Goal: Task Accomplishment & Management: Manage account settings

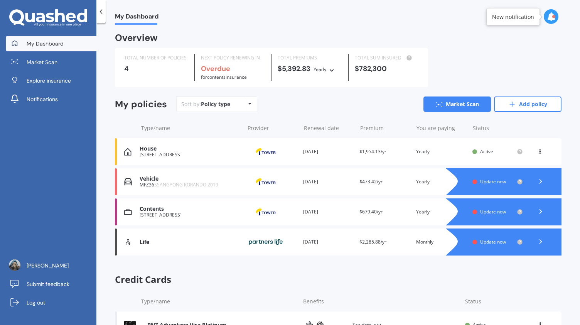
click at [491, 242] on span "Update now" at bounding box center [493, 241] width 26 height 7
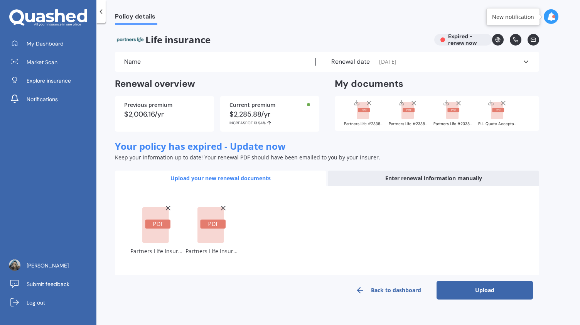
click at [472, 287] on button "Upload" at bounding box center [485, 290] width 96 height 19
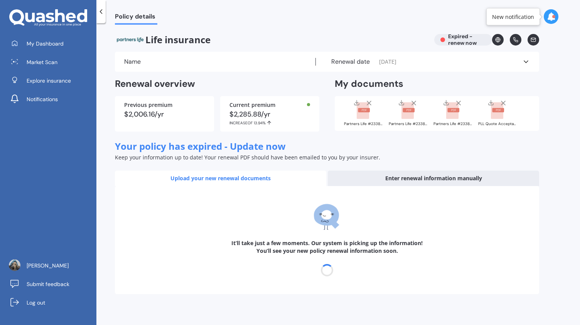
select select "29"
select select "07"
select select "2012"
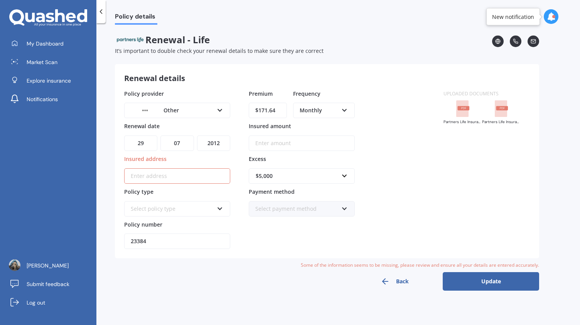
click at [222, 111] on div "Other AA AMI AMP ANZ ASB Ando BNZ Co-Operative Bank FMG Initio Kiwibank Lantern…" at bounding box center [177, 110] width 106 height 15
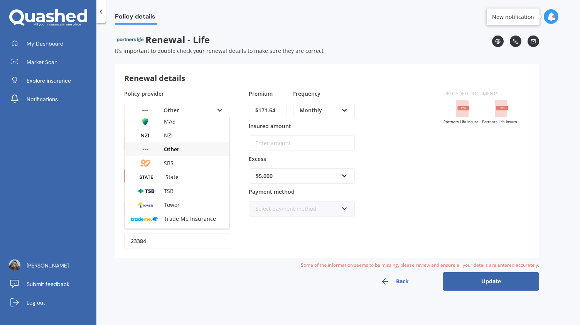
scroll to position [169, 0]
click at [172, 149] on span "Other" at bounding box center [171, 149] width 15 height 7
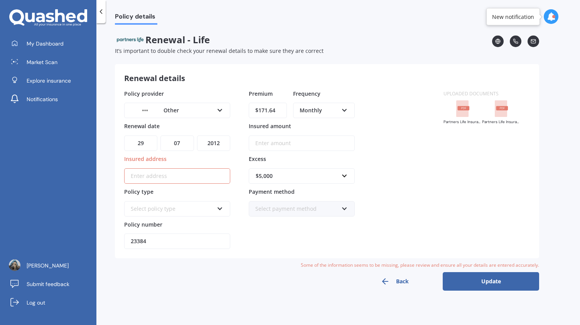
click at [143, 143] on select "DD 01 02 03 04 05 06 07 08 09 10 11 12 13 14 15 16 17 18 19 20 21 22 23 24 25 2…" at bounding box center [140, 142] width 33 height 15
select select "28"
click at [124, 135] on select "DD 01 02 03 04 05 06 07 08 09 10 11 12 13 14 15 16 17 18 19 20 21 22 23 24 25 2…" at bounding box center [140, 142] width 33 height 15
click at [188, 145] on select "MM 01 02 03 04 05 06 07 08 09 10 11 12" at bounding box center [176, 142] width 33 height 15
select select "08"
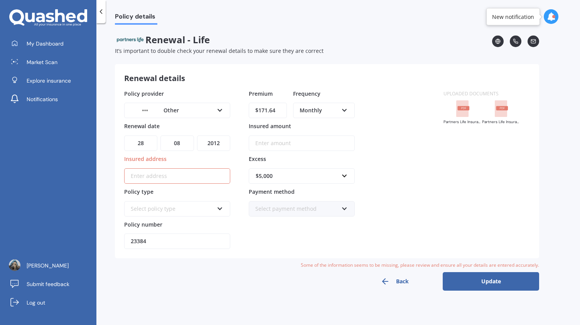
click at [160, 135] on select "MM 01 02 03 04 05 06 07 08 09 10 11 12" at bounding box center [176, 142] width 33 height 15
click at [221, 141] on select "YYYY 2027 2026 2025 2024 2023 2022 2021 2020 2019 2018 2017 2016 2015 2014 2013…" at bounding box center [213, 142] width 33 height 15
select select "2025"
click at [197, 135] on select "YYYY 2027 2026 2025 2024 2023 2022 2021 2020 2019 2018 2017 2016 2015 2014 2013…" at bounding box center [213, 142] width 33 height 15
click at [140, 173] on input "Insured address" at bounding box center [177, 175] width 106 height 15
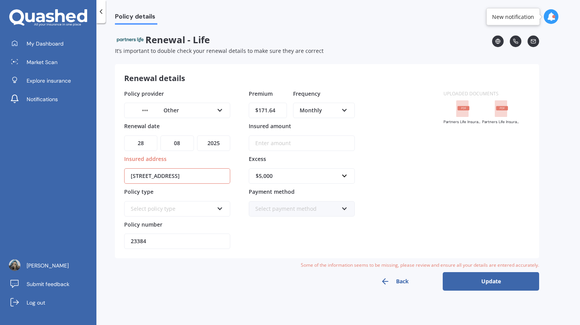
type input "1 Belfield Street, Dallington, Christchurch 8061"
click at [220, 206] on icon at bounding box center [220, 206] width 7 height 5
click at [218, 206] on icon at bounding box center [220, 206] width 7 height 5
click at [278, 109] on input "$171.64" at bounding box center [268, 110] width 38 height 15
type input "$185.31"
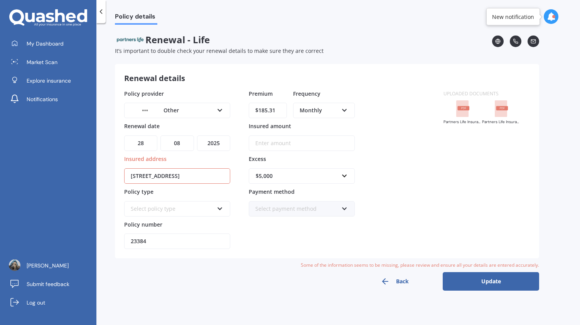
click at [393, 133] on div "Policy provider Other AA AMI AMP ANZ ASB Ando BNZ Co-Operative Bank FMG Initio …" at bounding box center [279, 169] width 310 height 160
click at [471, 280] on button "Update" at bounding box center [491, 281] width 96 height 19
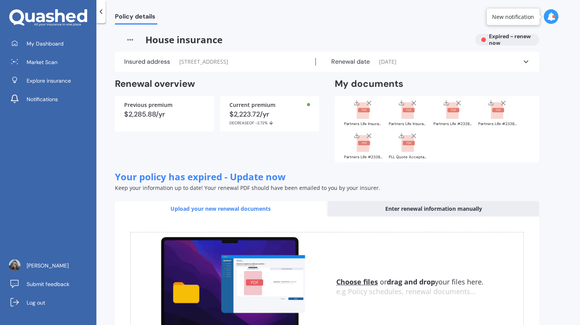
scroll to position [70, 0]
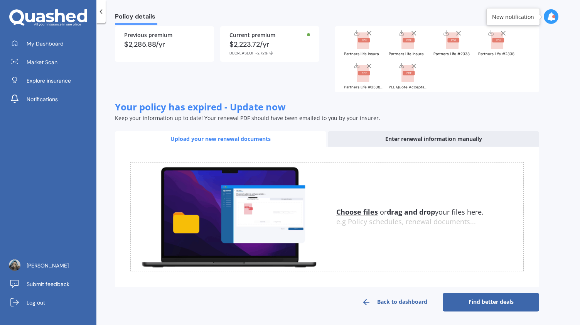
click at [401, 302] on link "Back to dashboard" at bounding box center [394, 302] width 96 height 19
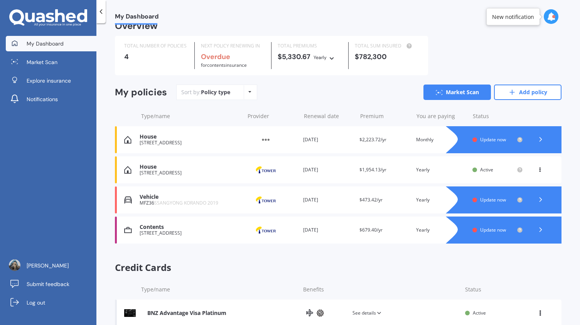
scroll to position [11, 0]
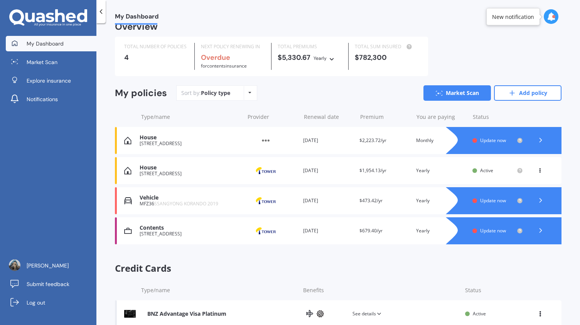
click at [540, 140] on polyline at bounding box center [541, 140] width 2 height 4
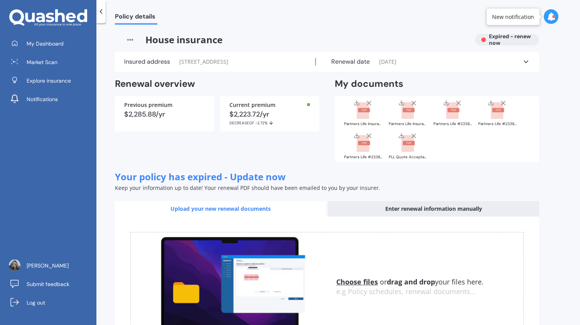
click at [553, 202] on div "Policy details House insurance Expired - renew now Insured address 1 Belfield S…" at bounding box center [338, 176] width 484 height 302
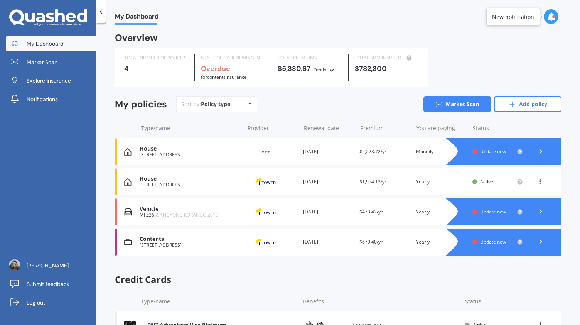
click at [164, 155] on div "1 Belfield Street, Dallington, Christchurch 8061" at bounding box center [190, 154] width 101 height 5
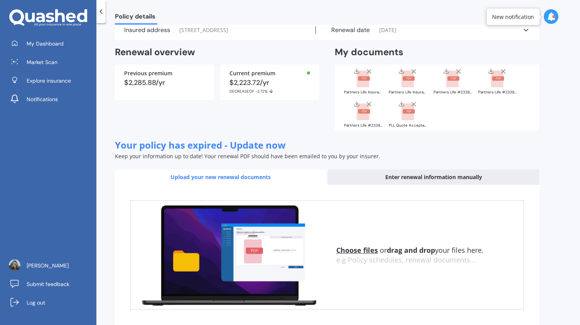
scroll to position [40, 0]
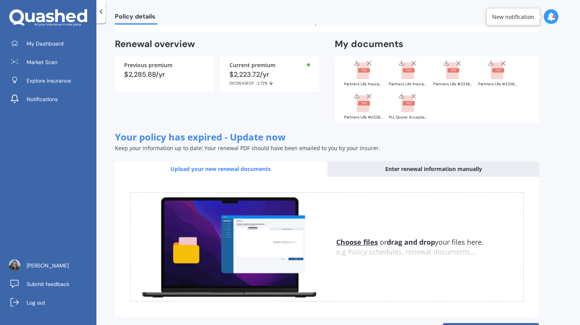
click at [390, 168] on div "Enter renewal information manually" at bounding box center [433, 168] width 211 height 15
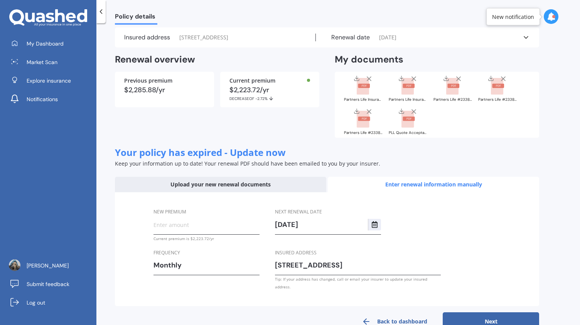
scroll to position [37, 0]
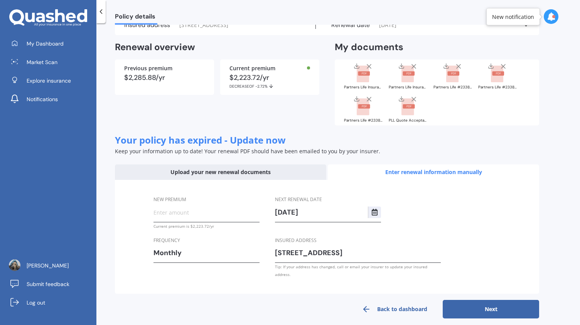
click at [481, 303] on button "Next" at bounding box center [491, 309] width 96 height 19
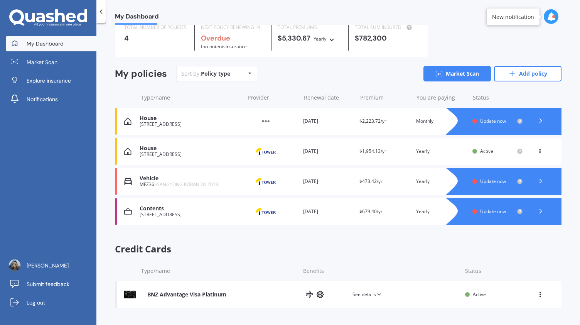
scroll to position [30, 0]
click at [540, 122] on polyline at bounding box center [541, 121] width 2 height 4
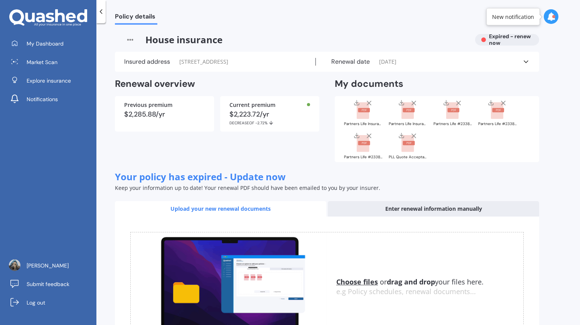
click at [130, 40] on img at bounding box center [130, 40] width 30 height 12
click at [168, 39] on span "House insurance" at bounding box center [292, 40] width 354 height 12
click at [527, 61] on icon at bounding box center [526, 62] width 8 height 8
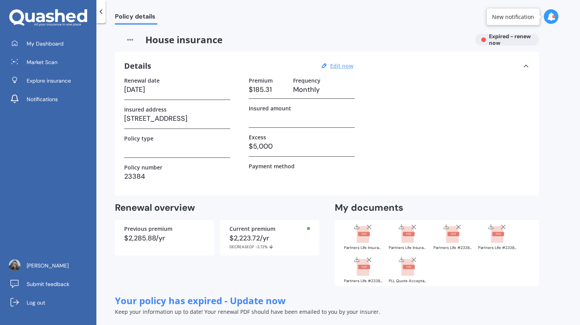
click at [342, 66] on u "Edit now" at bounding box center [341, 65] width 23 height 7
select select "28"
select select "08"
select select "2025"
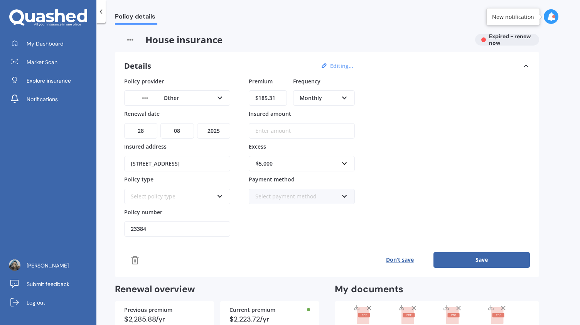
click at [130, 162] on input "1 Belfield Street, Dallington, Christchurch 8061" at bounding box center [177, 163] width 106 height 15
type input "1"
click at [275, 258] on div "Don’t save Save" at bounding box center [327, 259] width 406 height 15
click at [219, 196] on icon at bounding box center [220, 194] width 7 height 5
click at [263, 252] on div "Don’t save Save" at bounding box center [327, 259] width 406 height 15
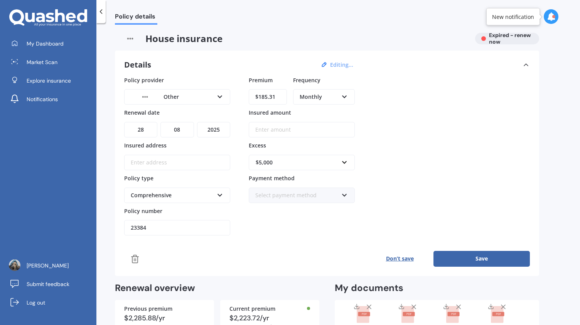
scroll to position [3, 0]
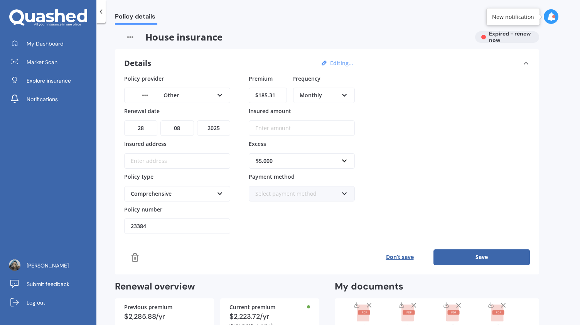
click at [453, 254] on button "Save" at bounding box center [482, 256] width 96 height 15
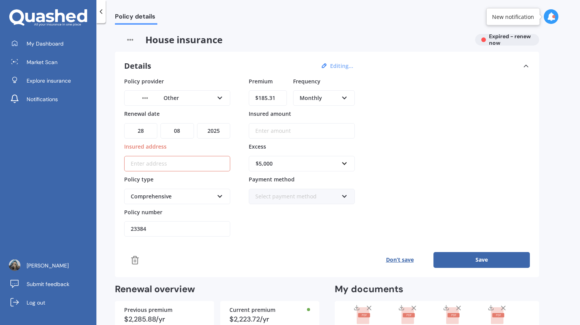
click at [553, 17] on div at bounding box center [553, 16] width 3 height 3
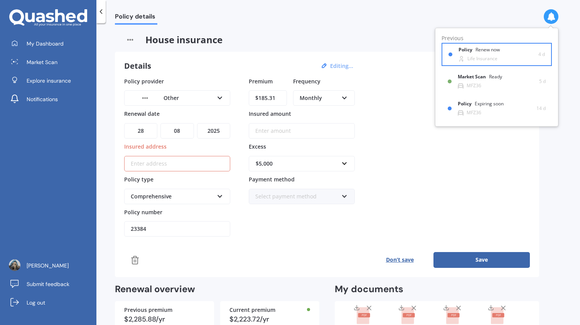
click at [485, 49] on div "Renew now" at bounding box center [488, 49] width 24 height 5
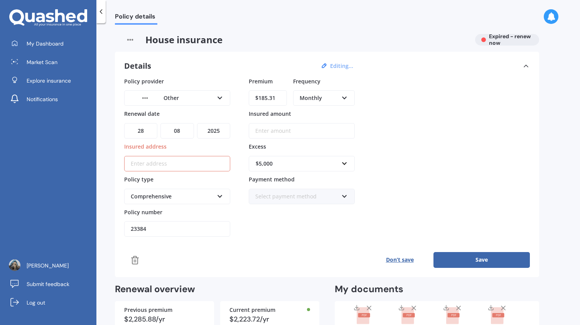
click at [218, 129] on select "YYYY 2027 2026 2025 2024 2023 2022 2021 2020 2019 2018 2017 2016 2015 2014 2013…" at bounding box center [213, 130] width 33 height 15
select select "2026"
click at [197, 123] on select "YYYY 2027 2026 2025 2024 2023 2022 2021 2020 2019 2018 2017 2016 2015 2014 2013…" at bounding box center [213, 130] width 33 height 15
click at [474, 142] on div "Policy provider Other AA AMI AMP ANZ ASB Ando BNZ Co-Operative Bank FMG Initio …" at bounding box center [327, 157] width 406 height 160
click at [474, 258] on button "Save" at bounding box center [482, 259] width 96 height 15
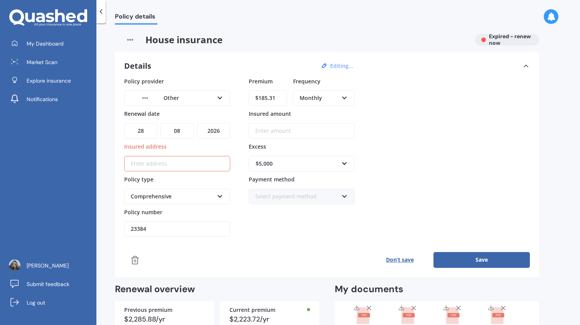
click at [474, 258] on button "Save" at bounding box center [482, 259] width 96 height 15
drag, startPoint x: 484, startPoint y: 256, endPoint x: 552, endPoint y: 193, distance: 93.1
click at [552, 193] on div "Policy details House insurance Expired - renew now Details Editing... Policy pr…" at bounding box center [338, 176] width 484 height 302
click at [479, 256] on button "Save" at bounding box center [482, 259] width 96 height 15
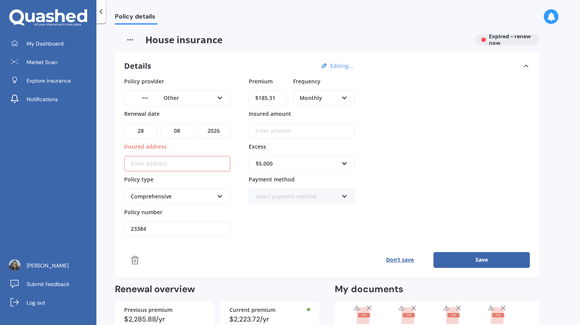
drag, startPoint x: 479, startPoint y: 256, endPoint x: 323, endPoint y: 256, distance: 155.8
click at [323, 256] on div "Don’t save Save" at bounding box center [327, 259] width 406 height 15
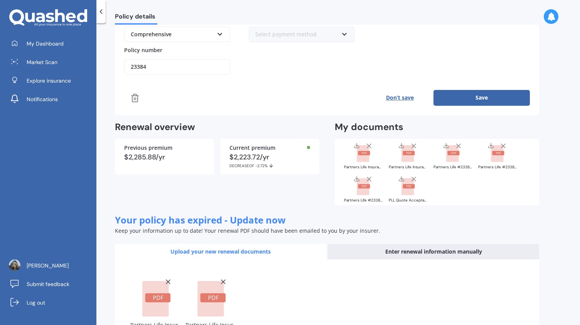
scroll to position [221, 0]
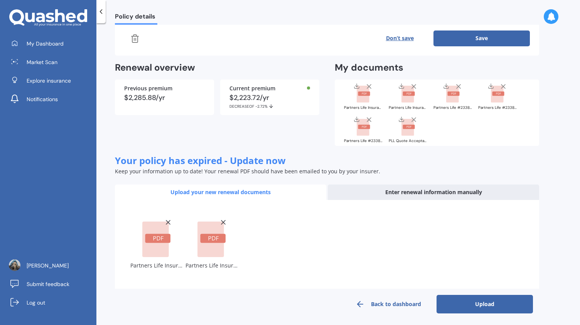
click at [480, 303] on button "Upload" at bounding box center [485, 304] width 96 height 19
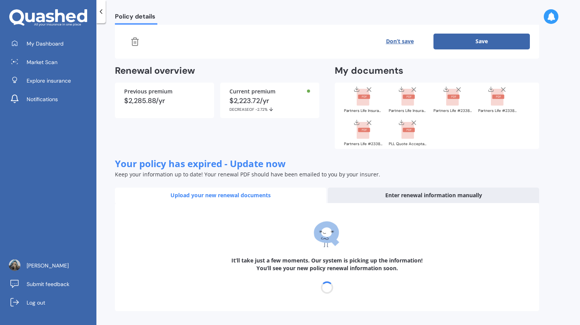
scroll to position [216, 0]
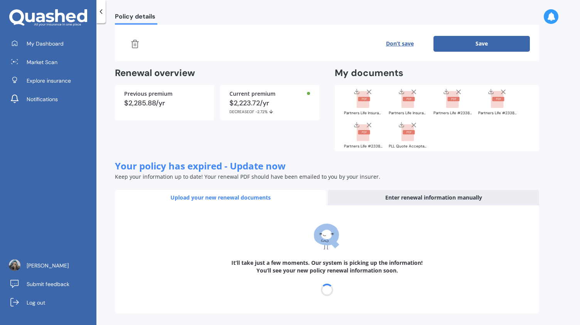
select select "29"
select select "07"
select select "2012"
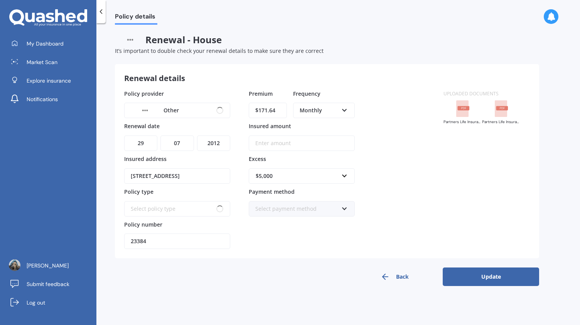
scroll to position [0, 0]
click at [493, 275] on button "Update" at bounding box center [491, 276] width 96 height 19
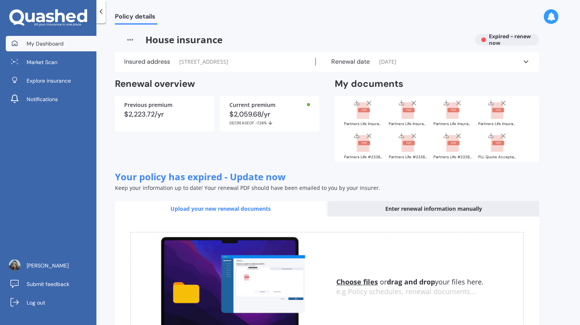
click at [36, 44] on span "My Dashboard" at bounding box center [45, 44] width 37 height 8
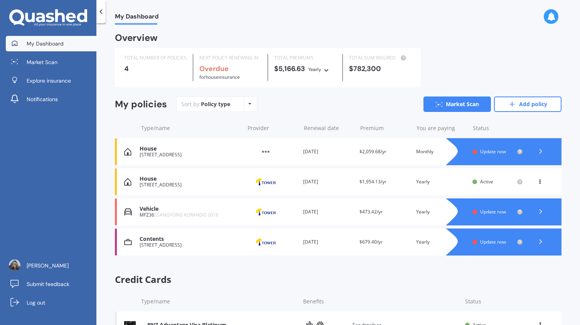
click at [490, 151] on span "Update now" at bounding box center [493, 151] width 26 height 7
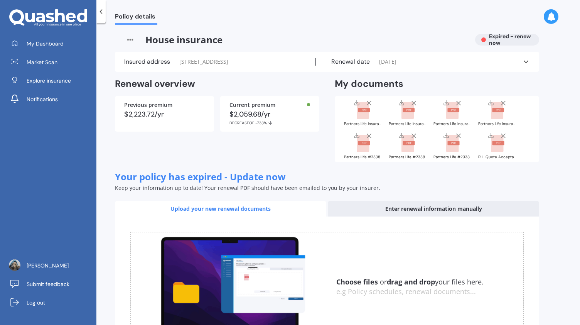
click at [509, 39] on div "House insurance Expired - renew now" at bounding box center [327, 40] width 424 height 12
click at [498, 38] on div "House insurance Expired - renew now" at bounding box center [327, 40] width 424 height 12
click at [526, 62] on polyline at bounding box center [526, 62] width 4 height 2
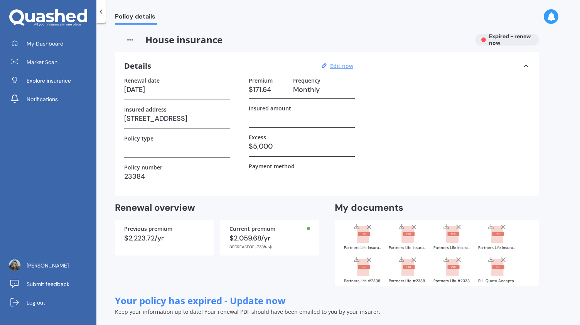
click at [346, 66] on u "Edit now" at bounding box center [341, 65] width 23 height 7
select select "29"
select select "07"
select select "2012"
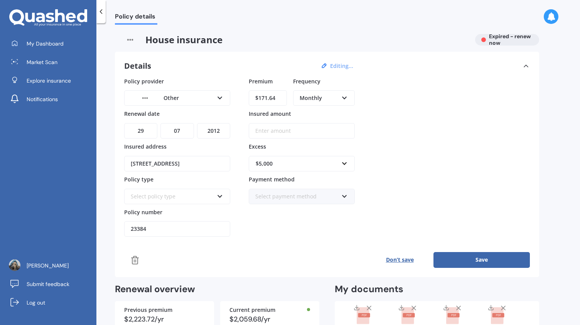
click at [131, 163] on input "1 Belfield Street, Dallington, Christchurch 8061" at bounding box center [177, 163] width 106 height 15
type input "1"
click at [305, 236] on div "Policy provider Other AA AMI AMP ANZ ASB Ando BNZ Co-Operative Bank FMG Initio …" at bounding box center [327, 172] width 406 height 191
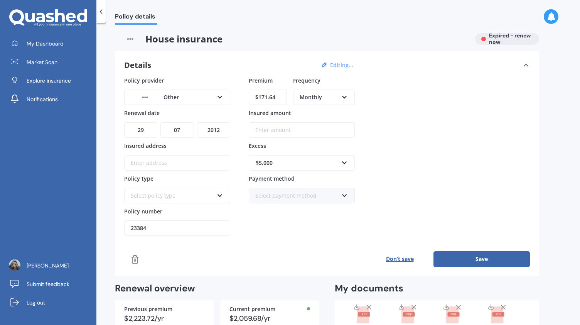
click at [133, 159] on input "Insured address" at bounding box center [177, 162] width 106 height 15
click at [282, 239] on div "Policy provider Other AA AMI AMP ANZ ASB Ando BNZ Co-Operative Bank FMG Initio …" at bounding box center [327, 171] width 406 height 191
click at [477, 256] on button "Save" at bounding box center [482, 258] width 96 height 15
drag, startPoint x: 477, startPoint y: 256, endPoint x: 498, endPoint y: 258, distance: 21.7
click at [498, 258] on button "Save" at bounding box center [482, 258] width 96 height 15
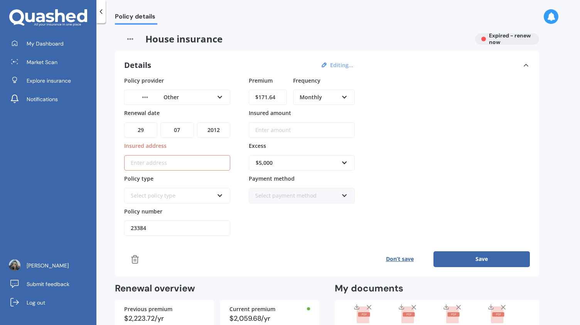
click at [498, 258] on button "Save" at bounding box center [482, 258] width 96 height 15
click at [220, 130] on select "YYYY 2027 2026 2025 2024 2023 2022 2021 2020 2019 2018 2017 2016 2015 2014 2013…" at bounding box center [213, 129] width 33 height 15
click at [221, 114] on div "DD 01 02 03 04 05 06 07 08 09 10 11 12 13 14 15 16 17 18 19 20 21 22 23 24 25 2…" at bounding box center [177, 125] width 106 height 25
click at [218, 127] on select "YYYY 2027 2026 2025 2024 2023 2022 2021 2020 2019 2018 2017 2016 2015 2014 2013…" at bounding box center [213, 129] width 33 height 15
select select "2026"
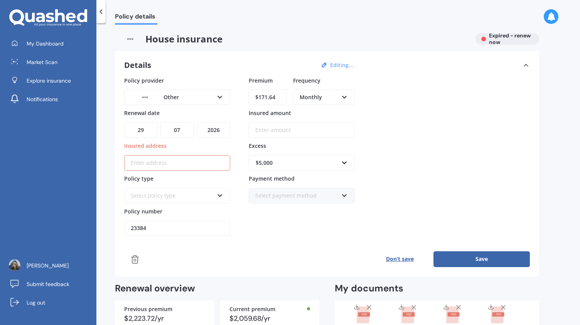
click at [197, 122] on select "YYYY 2027 2026 2025 2024 2023 2022 2021 2020 2019 2018 2017 2016 2015 2014 2013…" at bounding box center [213, 129] width 33 height 15
click at [477, 148] on div "Policy provider Other AA AMI AMP ANZ ASB Ando BNZ Co-Operative Bank FMG Initio …" at bounding box center [327, 156] width 406 height 160
click at [42, 47] on span "My Dashboard" at bounding box center [45, 44] width 37 height 8
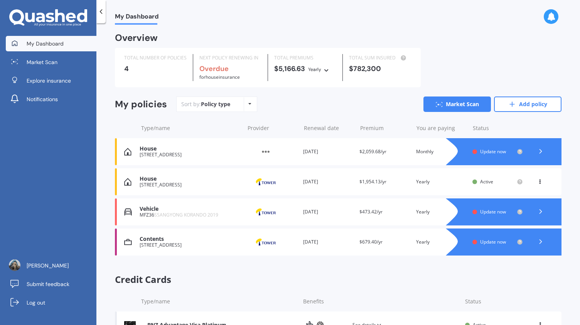
click at [540, 153] on polyline at bounding box center [541, 151] width 2 height 4
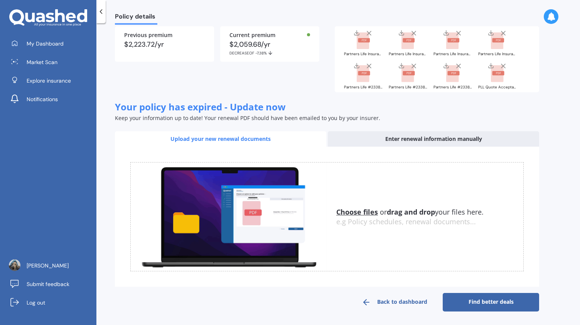
scroll to position [69, 0]
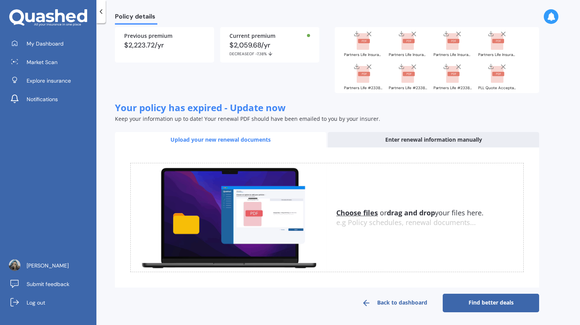
click at [321, 143] on div "Upload your new renewal documents" at bounding box center [220, 139] width 211 height 15
click at [401, 138] on div "Enter renewal information manually" at bounding box center [433, 139] width 211 height 15
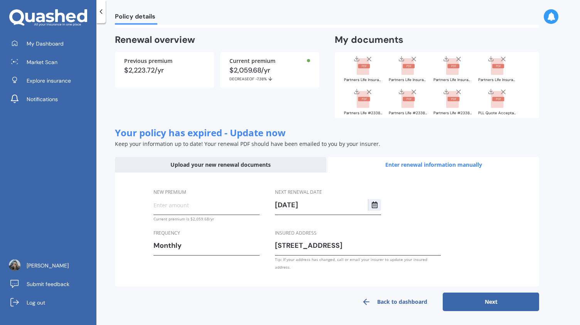
scroll to position [37, 0]
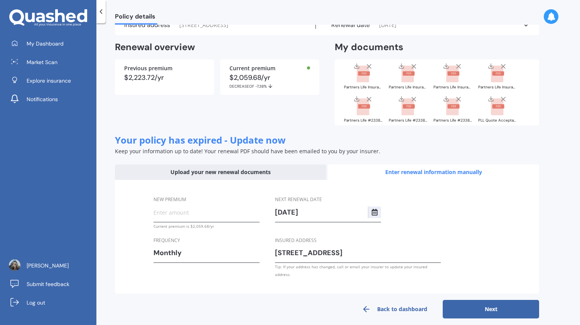
click at [276, 253] on input "1 Belfield Street, Dallington, Christchurch 8061" at bounding box center [358, 253] width 166 height 12
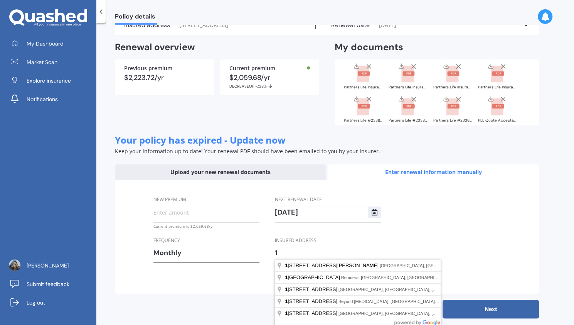
type input "1"
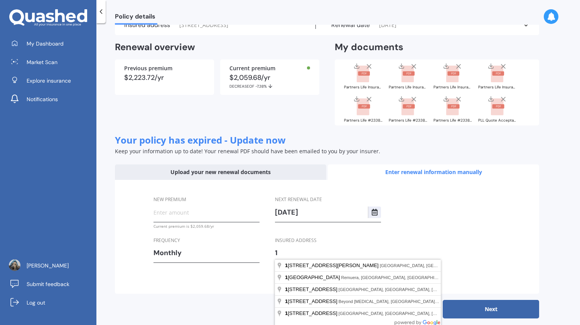
click at [488, 216] on div "New premium Current premium is $2,059.68/yr Frequency Monthly Yearly Six-Monthl…" at bounding box center [327, 237] width 424 height 114
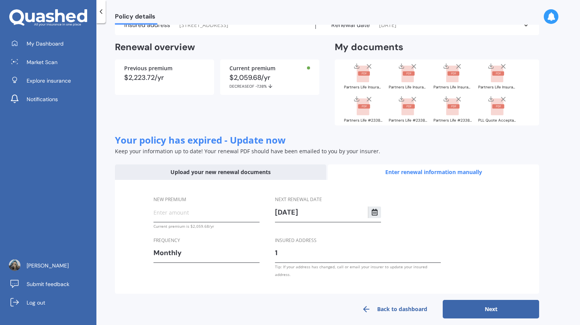
click at [378, 211] on button "Select date" at bounding box center [374, 212] width 13 height 12
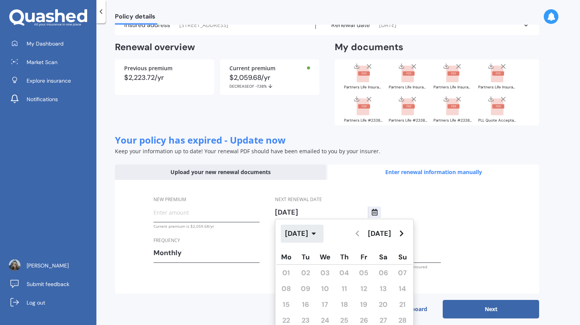
click at [316, 234] on icon "button" at bounding box center [314, 234] width 4 height 2
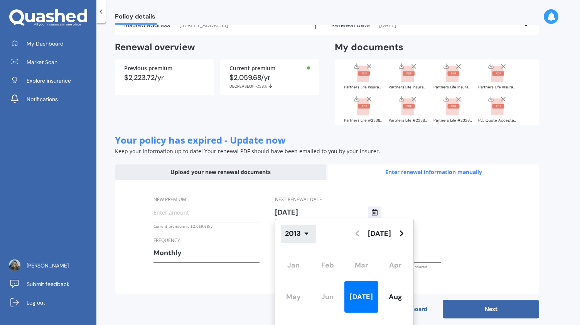
click at [291, 233] on button "2013" at bounding box center [298, 233] width 35 height 18
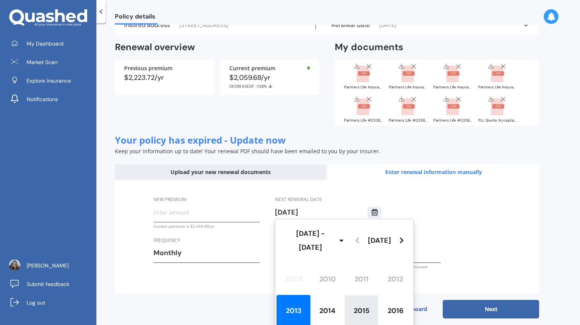
scroll to position [63, 0]
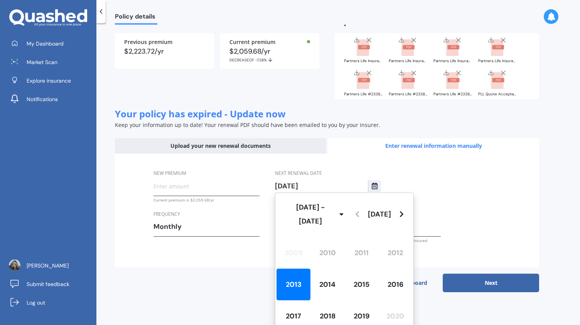
click at [477, 206] on div "New premium Current premium is $2,059.68/yr Frequency Monthly Yearly Six-Monthl…" at bounding box center [327, 211] width 424 height 114
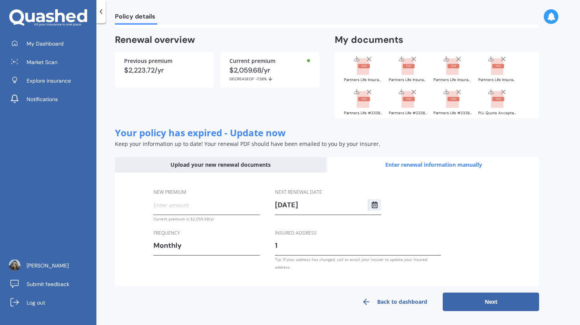
scroll to position [37, 0]
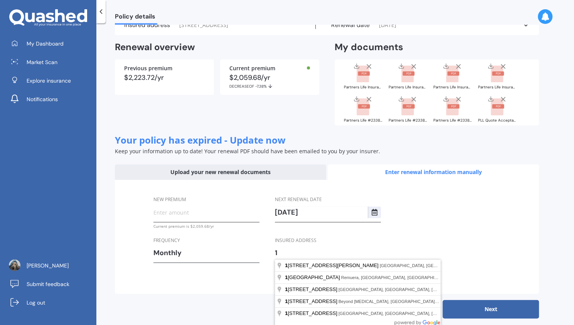
click at [285, 250] on input "1" at bounding box center [358, 253] width 166 height 12
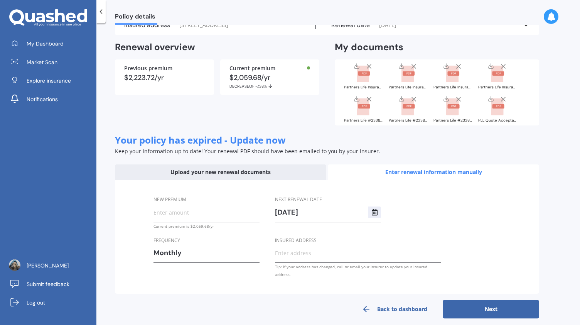
click at [319, 285] on div "New premium Current premium is $2,059.68/yr Frequency Monthly Yearly Six-Monthl…" at bounding box center [327, 237] width 424 height 114
click at [459, 306] on button "Next" at bounding box center [491, 309] width 96 height 19
type input "$185.31"
click at [488, 302] on button "Next" at bounding box center [491, 309] width 96 height 19
click at [275, 255] on input "Insured address" at bounding box center [358, 253] width 166 height 12
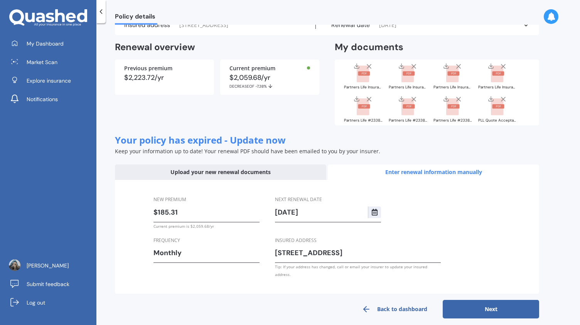
type input "PO Box 9 Timaru 7940"
click at [491, 304] on button "Next" at bounding box center [491, 309] width 96 height 19
select select "29"
select select "07"
select select "2013"
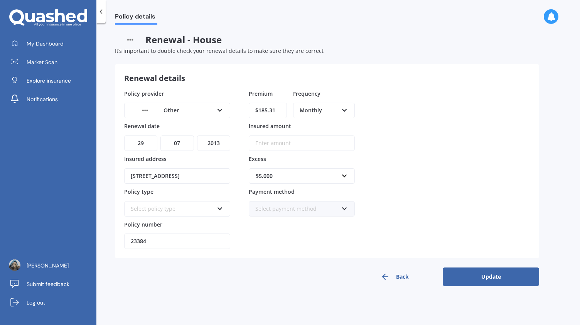
scroll to position [0, 0]
click at [490, 277] on button "Update" at bounding box center [491, 276] width 96 height 19
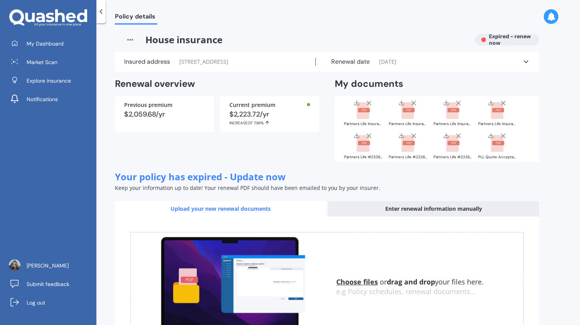
click at [131, 42] on img at bounding box center [130, 40] width 30 height 12
click at [131, 40] on img at bounding box center [130, 40] width 30 height 12
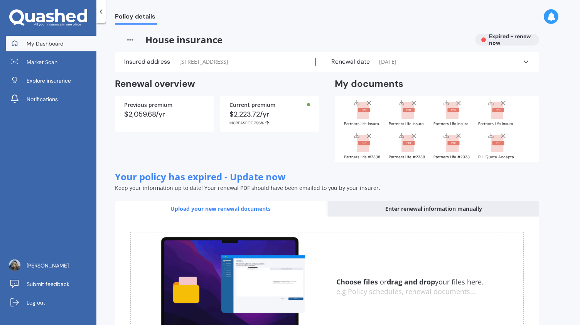
click at [50, 46] on span "My Dashboard" at bounding box center [45, 44] width 37 height 8
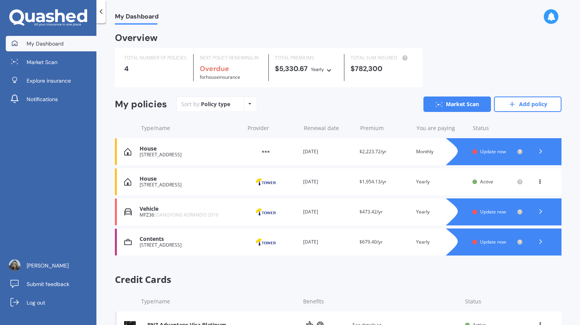
drag, startPoint x: 463, startPoint y: 157, endPoint x: 262, endPoint y: 152, distance: 201.0
click at [262, 152] on img at bounding box center [265, 151] width 39 height 15
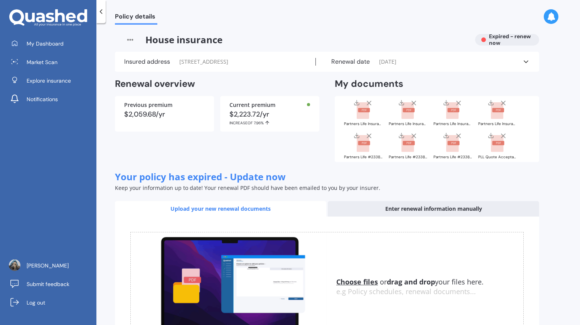
click at [129, 39] on img at bounding box center [130, 40] width 30 height 12
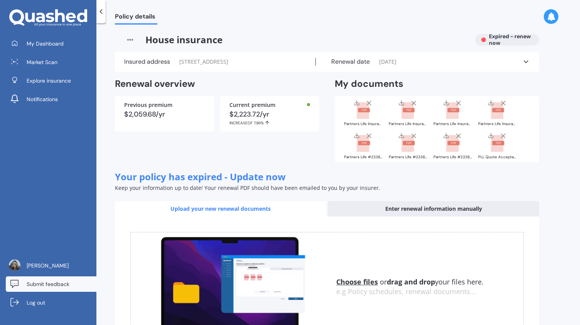
click at [52, 285] on span "Submit feedback" at bounding box center [48, 284] width 43 height 8
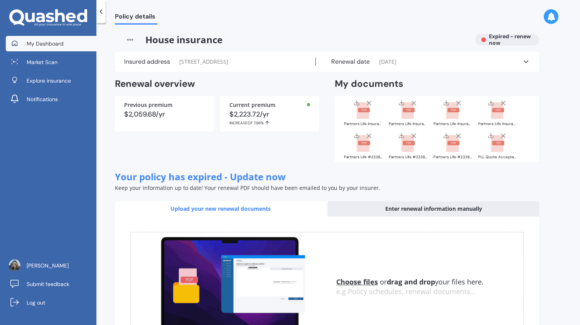
click at [60, 42] on span "My Dashboard" at bounding box center [45, 44] width 37 height 8
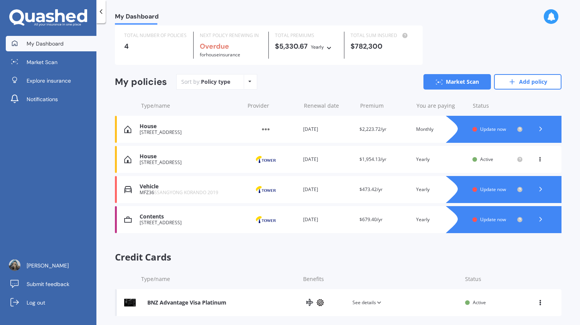
scroll to position [30, 0]
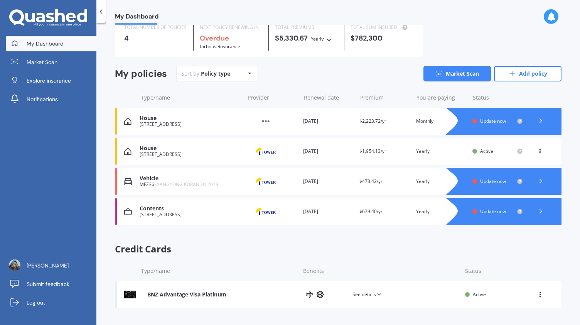
drag, startPoint x: 207, startPoint y: 123, endPoint x: 421, endPoint y: 252, distance: 250.2
click at [421, 252] on span "Credit Cards" at bounding box center [338, 248] width 447 height 11
click at [475, 97] on div "Status" at bounding box center [498, 98] width 50 height 8
click at [398, 125] on div "House PO Box 9 Timaru 7940 Provider Renewal date 29 Jul 2013 Premium $2,223.72/…" at bounding box center [338, 121] width 447 height 27
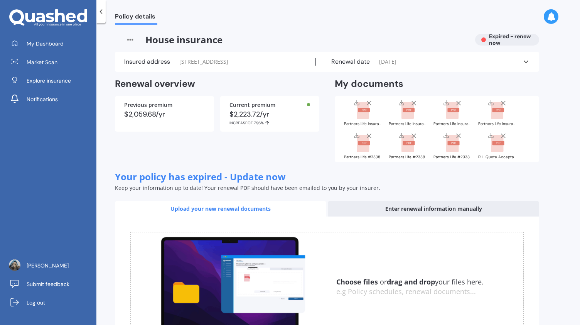
click at [526, 62] on polyline at bounding box center [526, 62] width 4 height 2
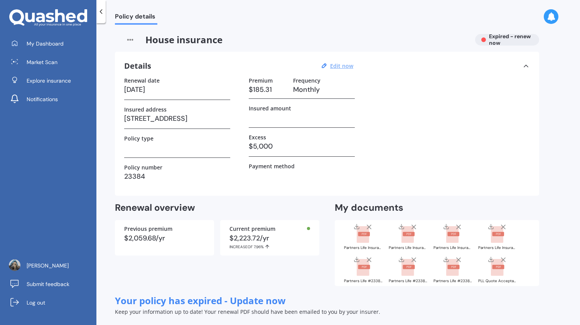
click at [349, 68] on u "Edit now" at bounding box center [341, 65] width 23 height 7
select select "29"
select select "07"
select select "2013"
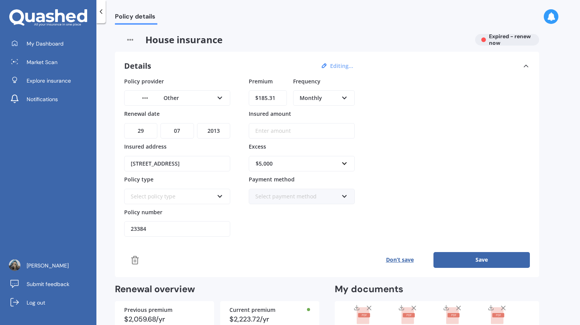
click at [135, 257] on icon at bounding box center [134, 259] width 9 height 9
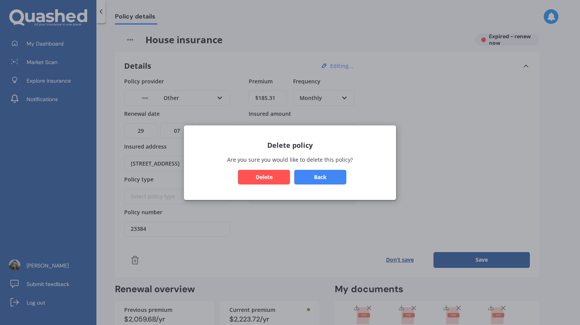
click at [261, 177] on button "Delete" at bounding box center [264, 176] width 52 height 15
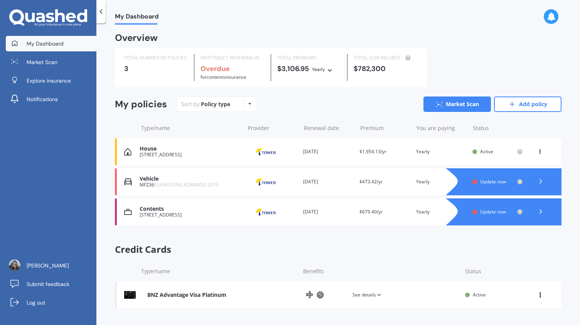
click at [308, 251] on span "Credit Cards" at bounding box center [338, 249] width 447 height 11
click at [517, 106] on link "Add policy" at bounding box center [527, 103] width 67 height 15
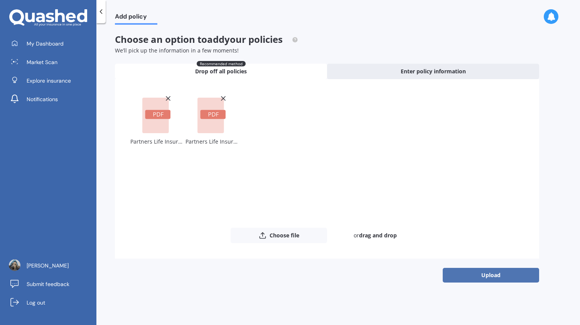
click at [471, 277] on button "Upload" at bounding box center [491, 275] width 96 height 15
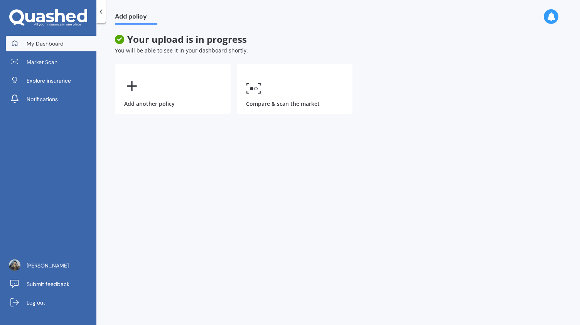
click at [60, 46] on span "My Dashboard" at bounding box center [45, 44] width 37 height 8
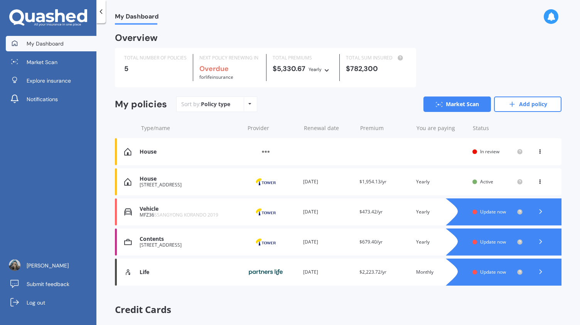
click at [493, 40] on div "Overview" at bounding box center [338, 41] width 447 height 14
click at [425, 158] on div "House Provider Renewal date Premium You are paying Status In review View option…" at bounding box center [338, 151] width 447 height 27
click at [483, 273] on span "Update now" at bounding box center [493, 271] width 26 height 7
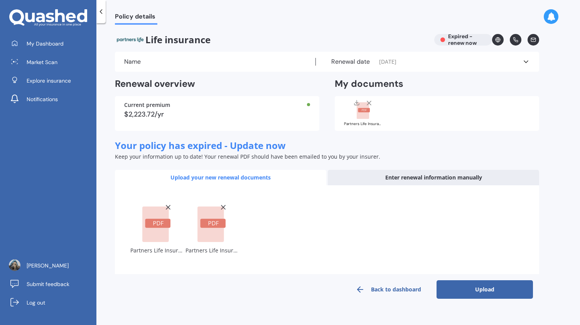
click at [472, 290] on button "Upload" at bounding box center [485, 289] width 96 height 19
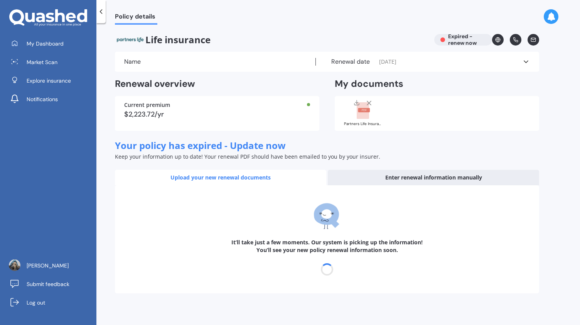
select select "29"
select select "07"
select select "2012"
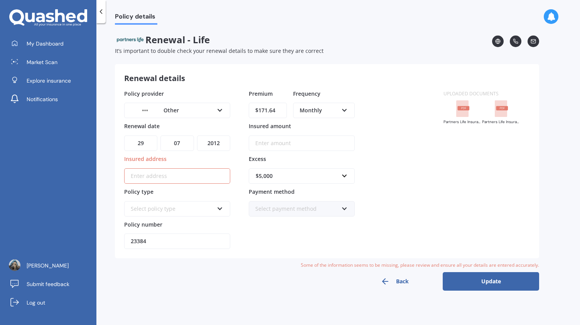
click at [481, 283] on button "Update" at bounding box center [491, 281] width 96 height 19
click at [489, 280] on button "Update" at bounding box center [491, 281] width 96 height 19
click at [154, 173] on input "Insured address" at bounding box center [177, 175] width 106 height 15
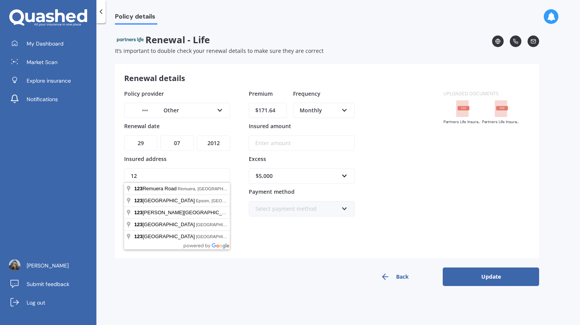
type input "1"
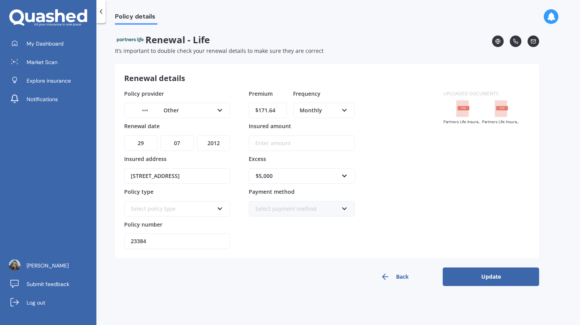
type input "[STREET_ADDRESS]"
click at [478, 273] on button "Update" at bounding box center [491, 276] width 96 height 19
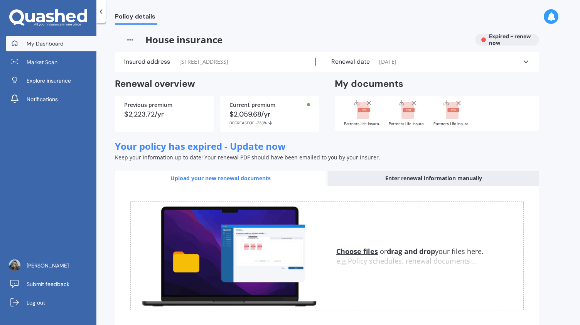
click at [47, 43] on span "My Dashboard" at bounding box center [45, 44] width 37 height 8
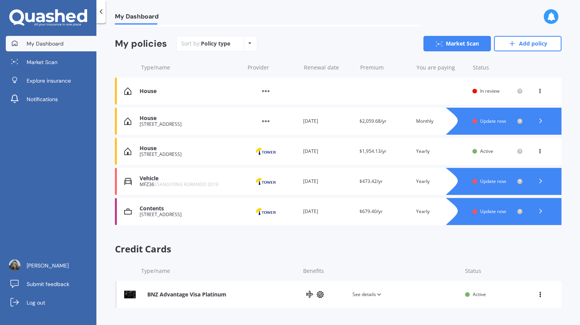
scroll to position [26, 0]
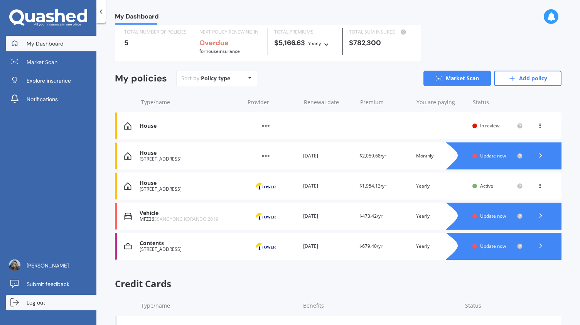
click at [47, 302] on link "Log out" at bounding box center [51, 302] width 91 height 15
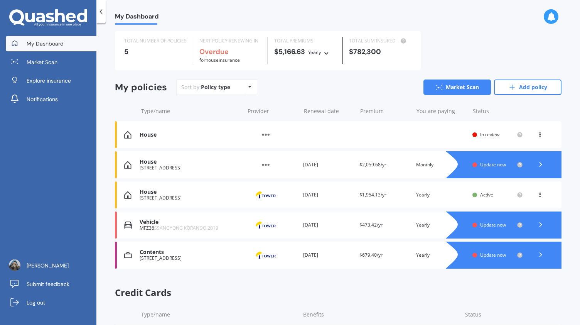
scroll to position [20, 0]
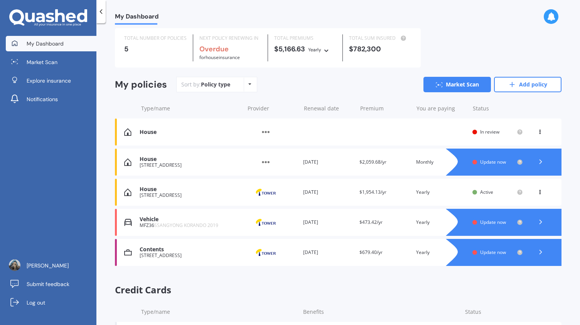
click at [420, 137] on div "House Provider Renewal date Premium You are paying Status In review View option…" at bounding box center [338, 131] width 447 height 27
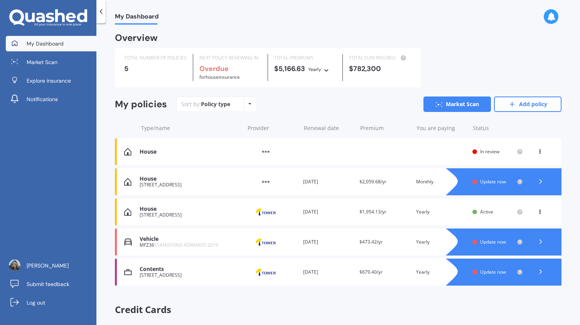
click at [194, 249] on div "Vehicle MFZ36 SSANGYONG KORANDO 2019 Provider Renewal date 17 Sep 2025 Premium …" at bounding box center [338, 241] width 447 height 27
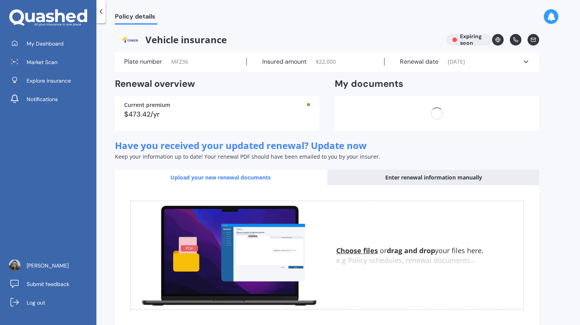
click at [194, 249] on div "Choose files or drag and drop your files here. Choose files or photos e.g Polic…" at bounding box center [326, 255] width 393 height 109
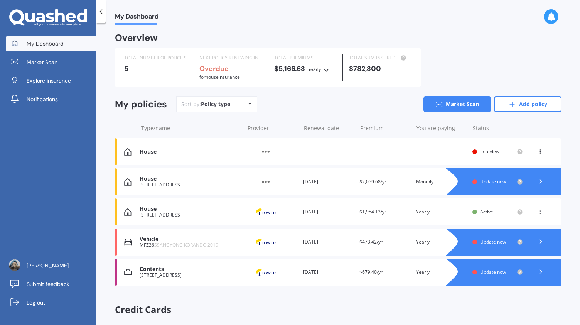
click at [495, 243] on span "Update now" at bounding box center [493, 241] width 26 height 7
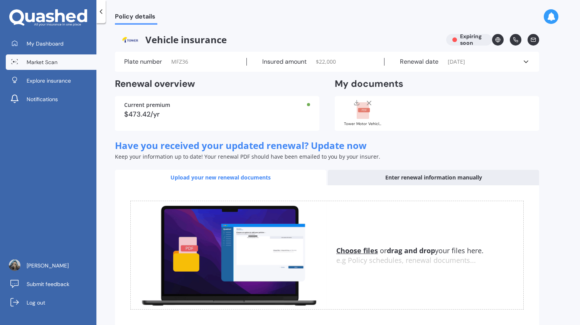
click at [39, 64] on span "Market Scan" at bounding box center [42, 62] width 31 height 8
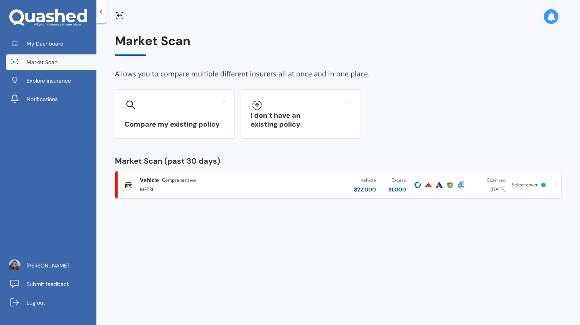
click at [193, 181] on span "Comprehensive" at bounding box center [179, 180] width 34 height 8
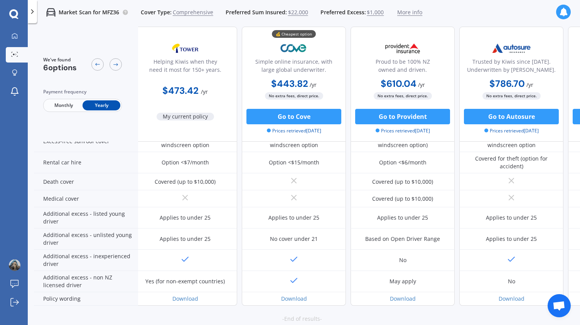
scroll to position [335, 5]
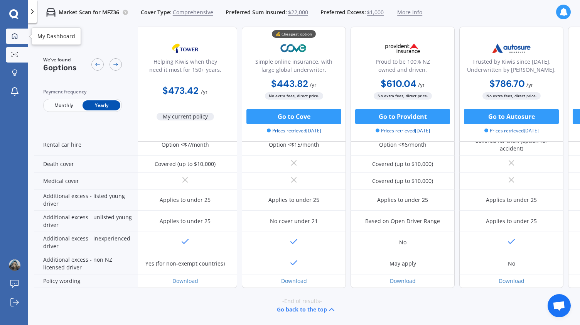
click at [14, 36] on icon at bounding box center [15, 36] width 6 height 6
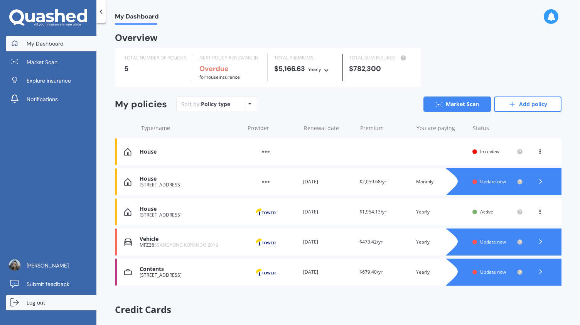
click at [41, 300] on span "Log out" at bounding box center [36, 303] width 19 height 8
